Goal: Navigation & Orientation: Find specific page/section

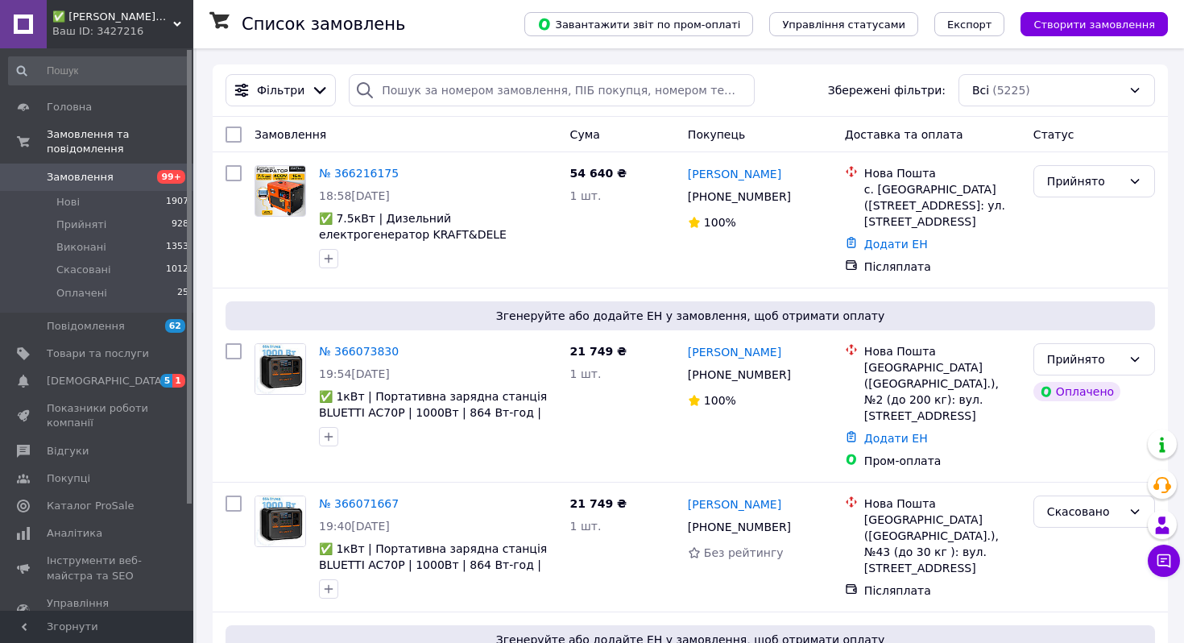
click at [130, 29] on div "Ваш ID: 3427216" at bounding box center [122, 31] width 141 height 14
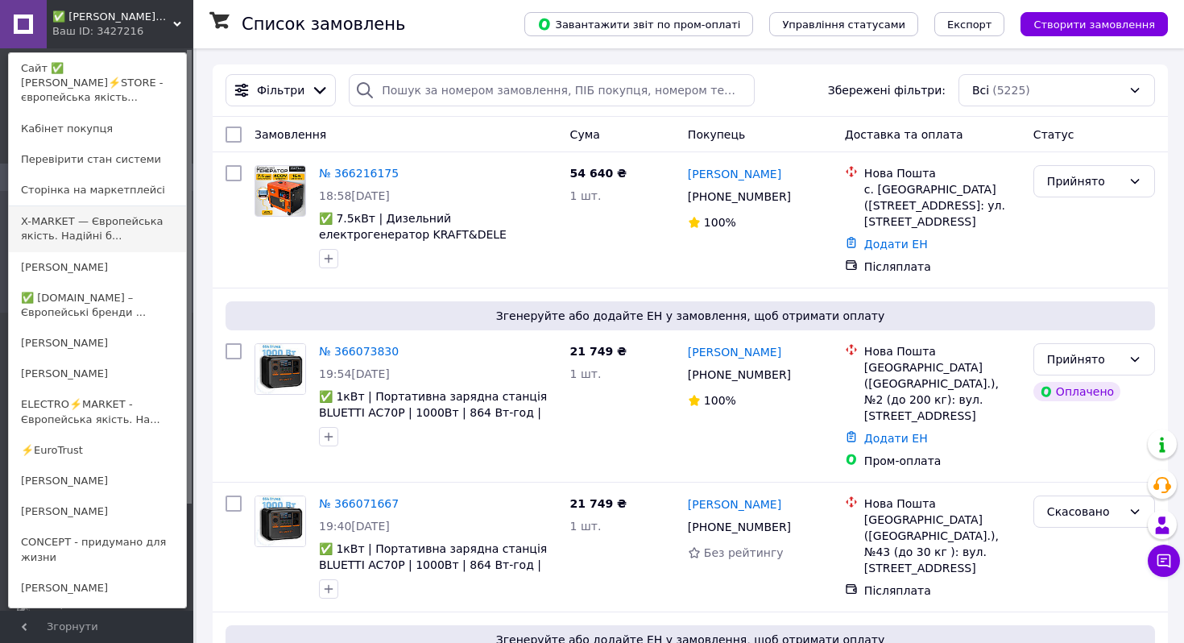
click at [118, 225] on link "X-MARKET — Європейська якість. Надійні б..." at bounding box center [97, 228] width 177 height 45
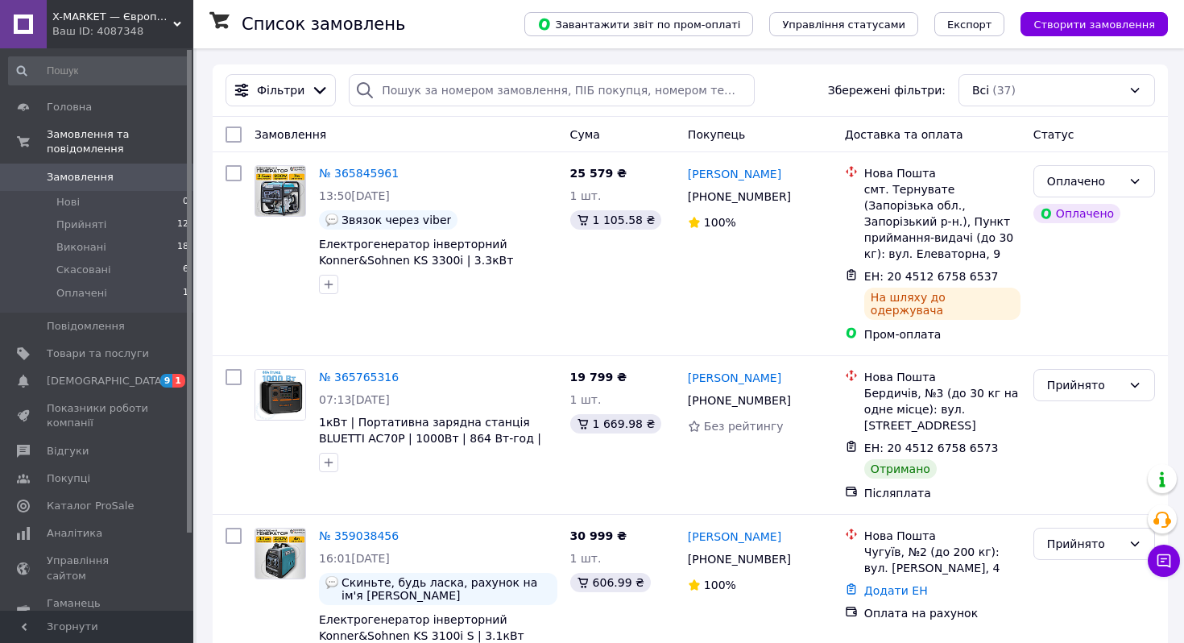
click at [120, 27] on div "Ваш ID: 4087348" at bounding box center [122, 31] width 141 height 14
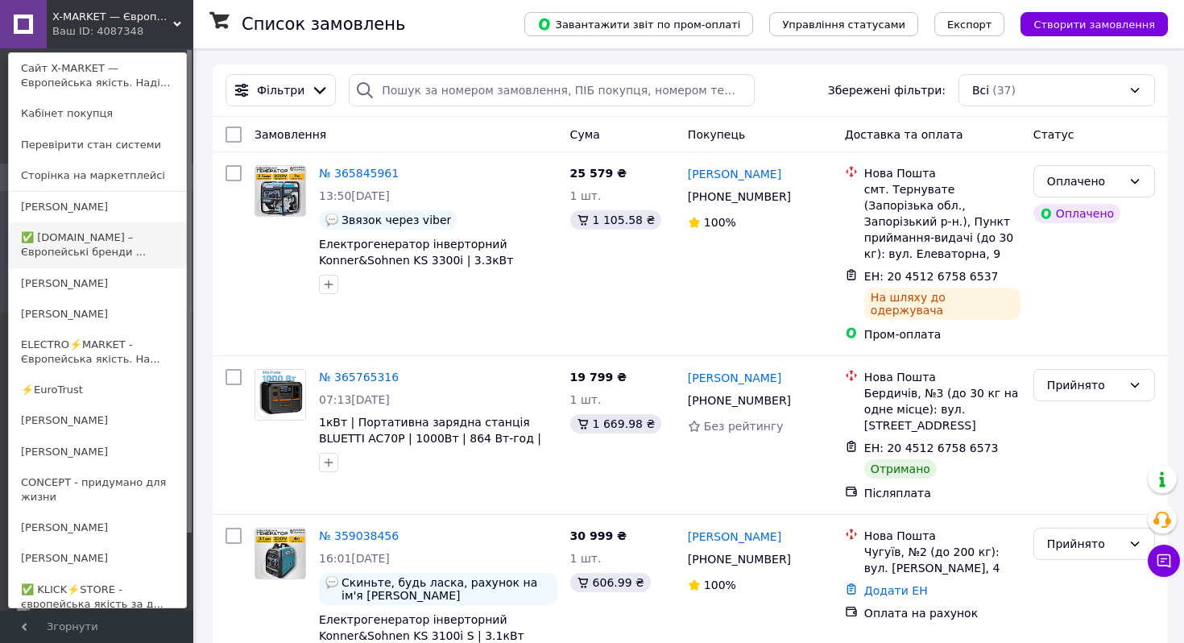
click at [98, 236] on link "✅ [DOMAIN_NAME] – Європейські бренди ..." at bounding box center [97, 244] width 177 height 45
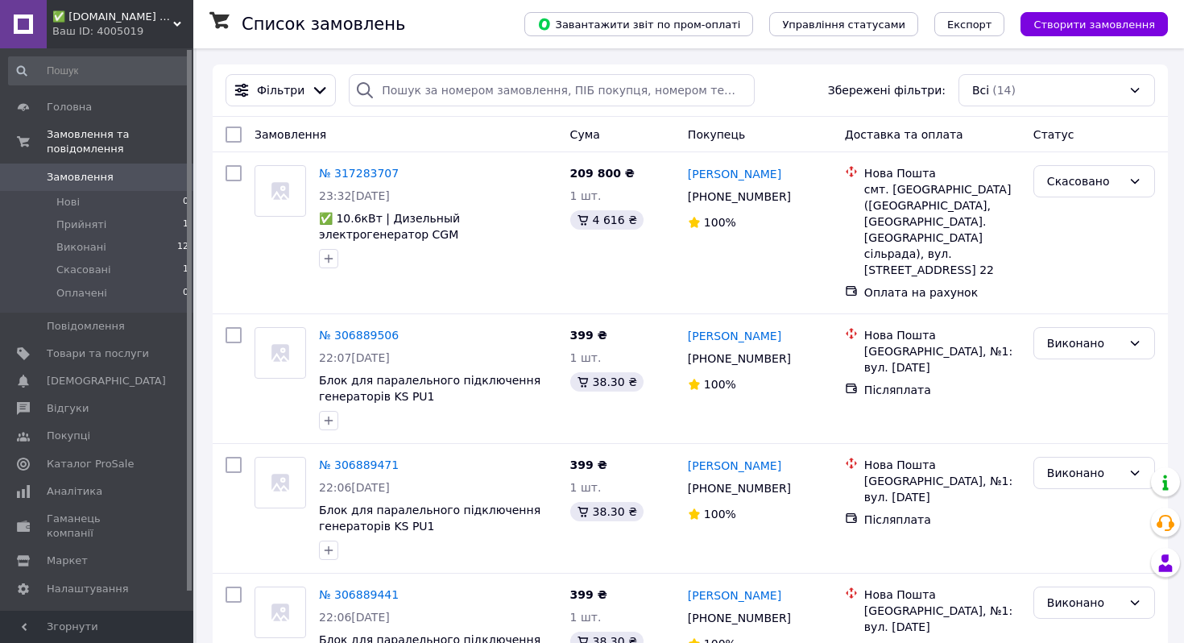
click at [145, 20] on span "✅ KLICKSTORE.IN.UA – Європейські бренди за вигідними цінами!" at bounding box center [112, 17] width 121 height 14
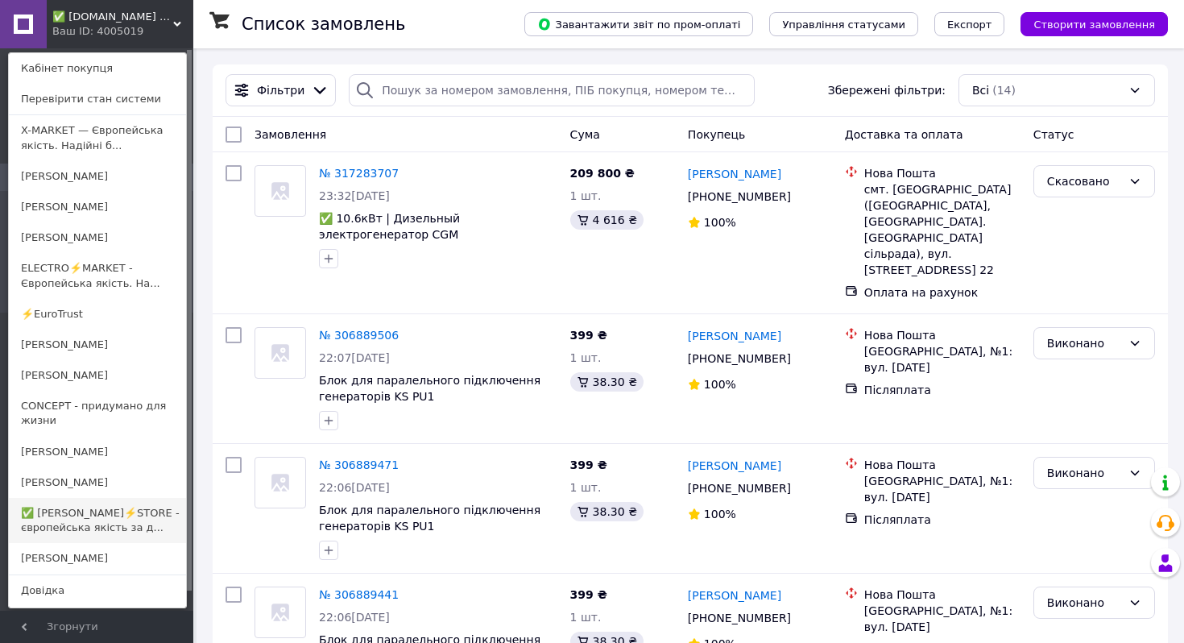
click at [86, 529] on link "✅ KLICK⚡️STORE - європейська якість за д..." at bounding box center [97, 520] width 177 height 45
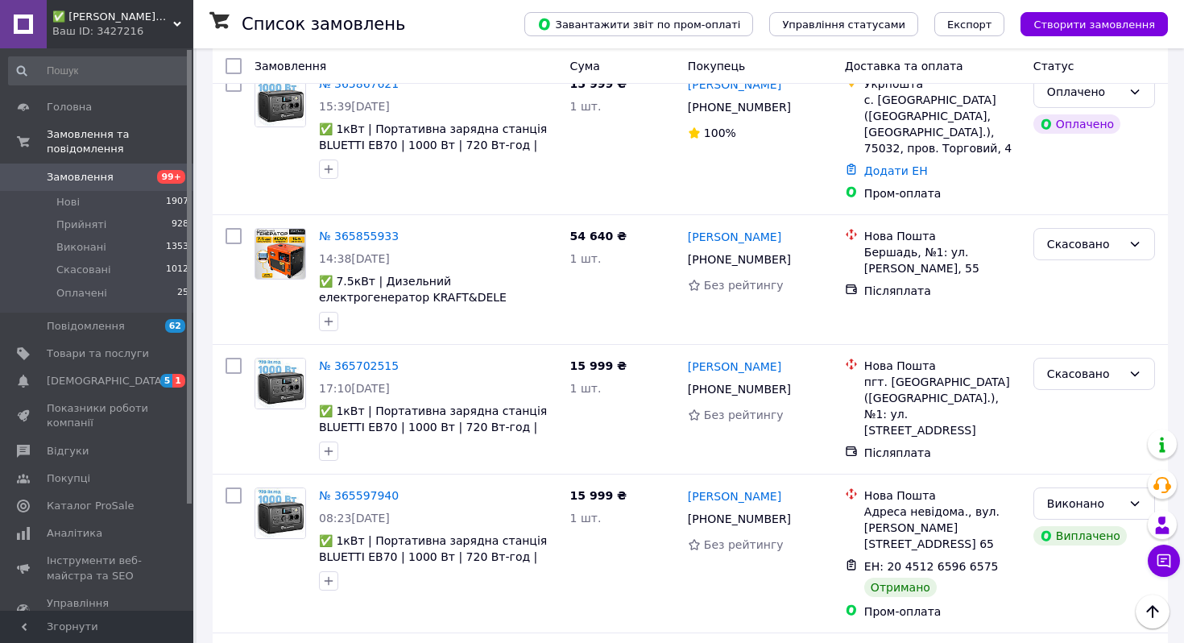
scroll to position [605, 0]
